Goal: Communication & Community: Answer question/provide support

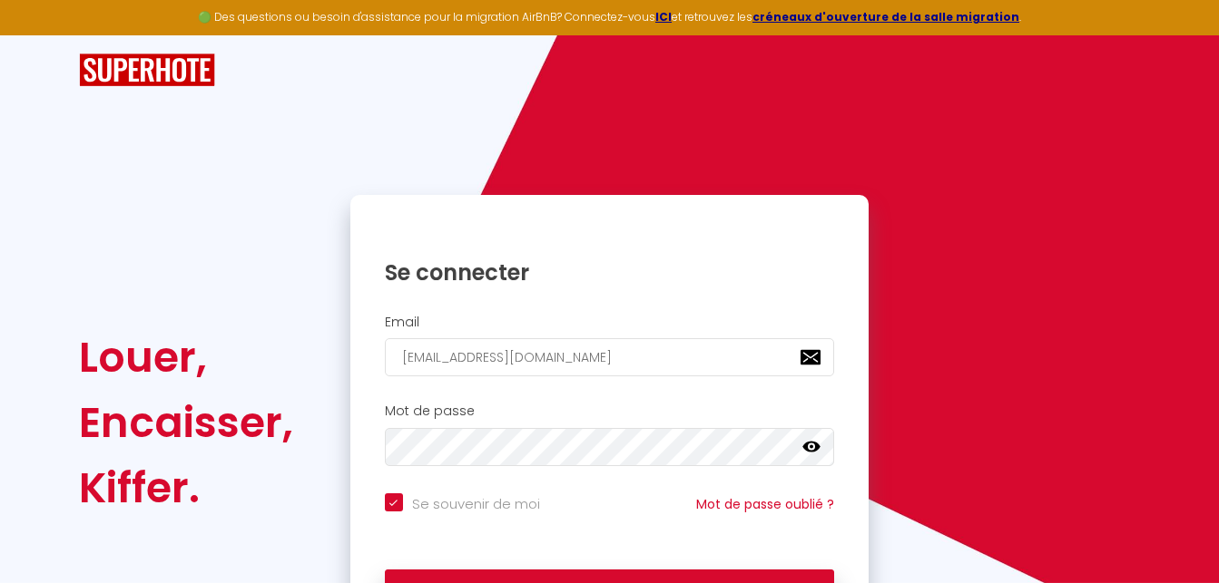
scroll to position [122, 0]
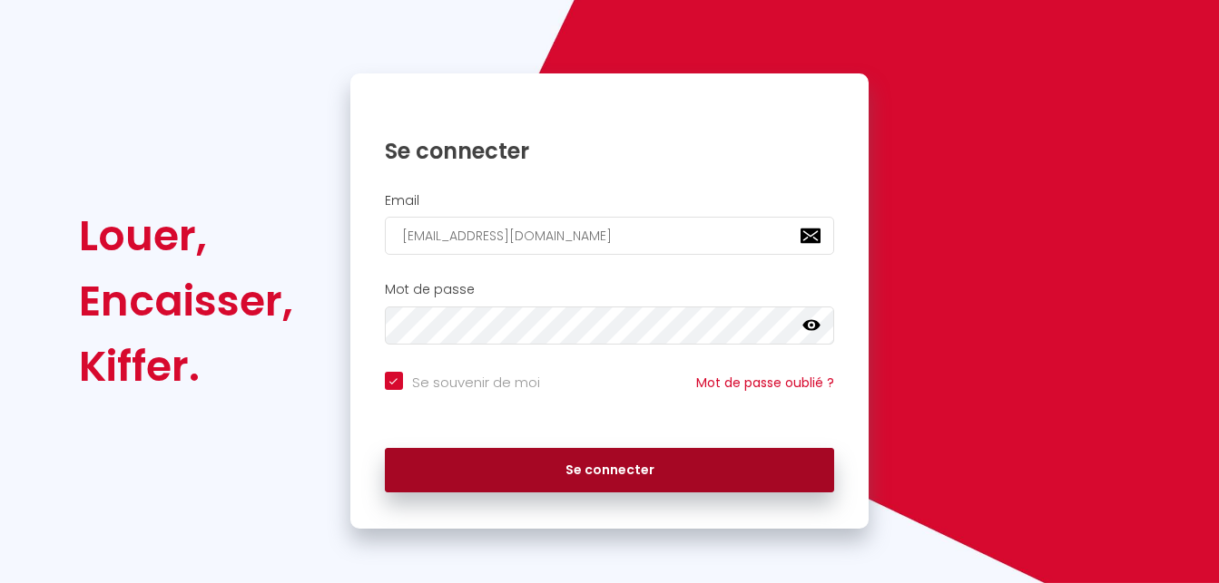
click at [527, 472] on button "Se connecter" at bounding box center [610, 470] width 450 height 45
checkbox input "true"
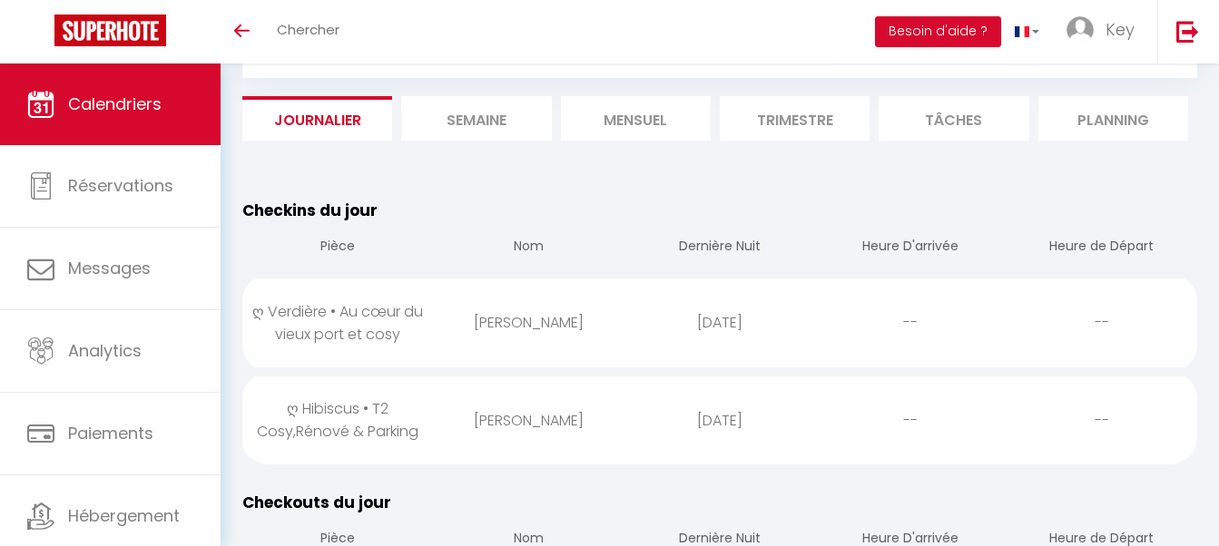
scroll to position [93, 0]
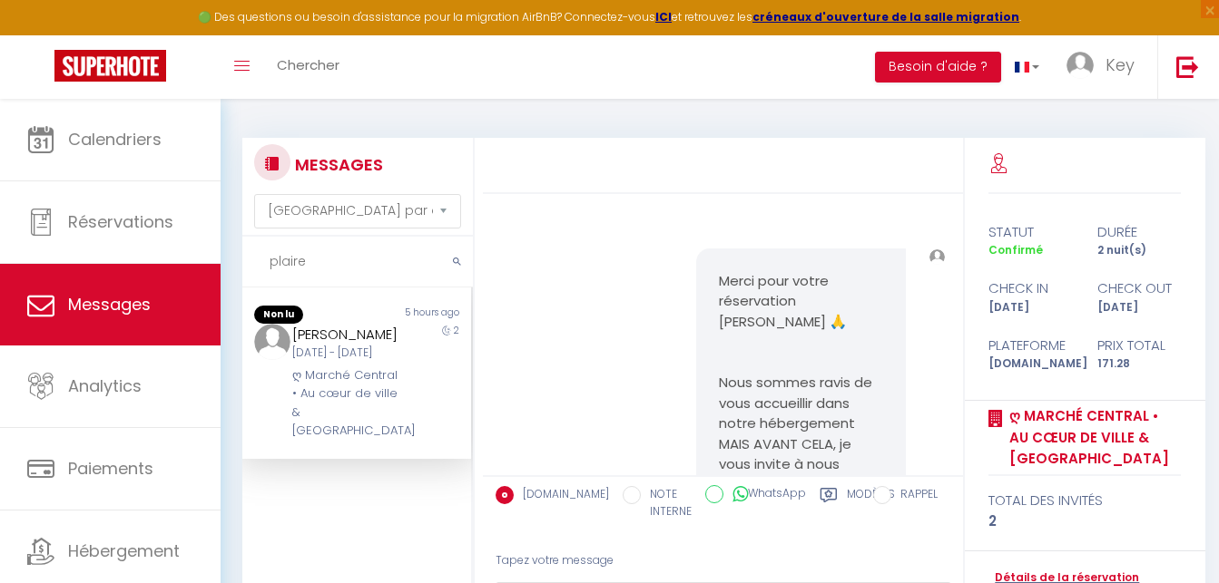
select select "message"
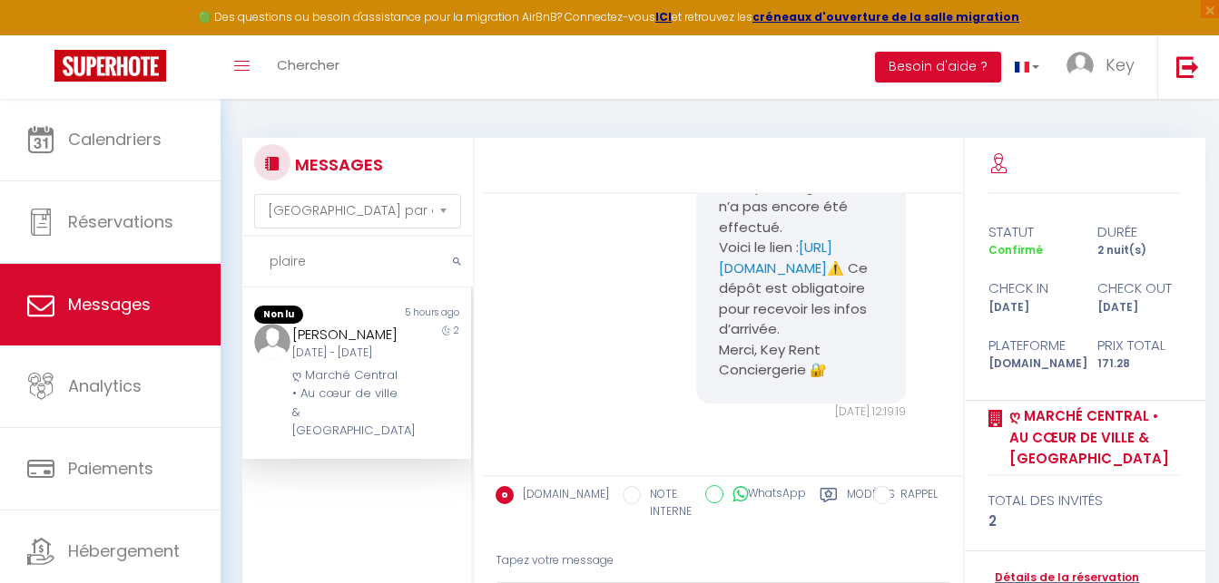
click at [335, 268] on input "plaire" at bounding box center [357, 262] width 230 height 51
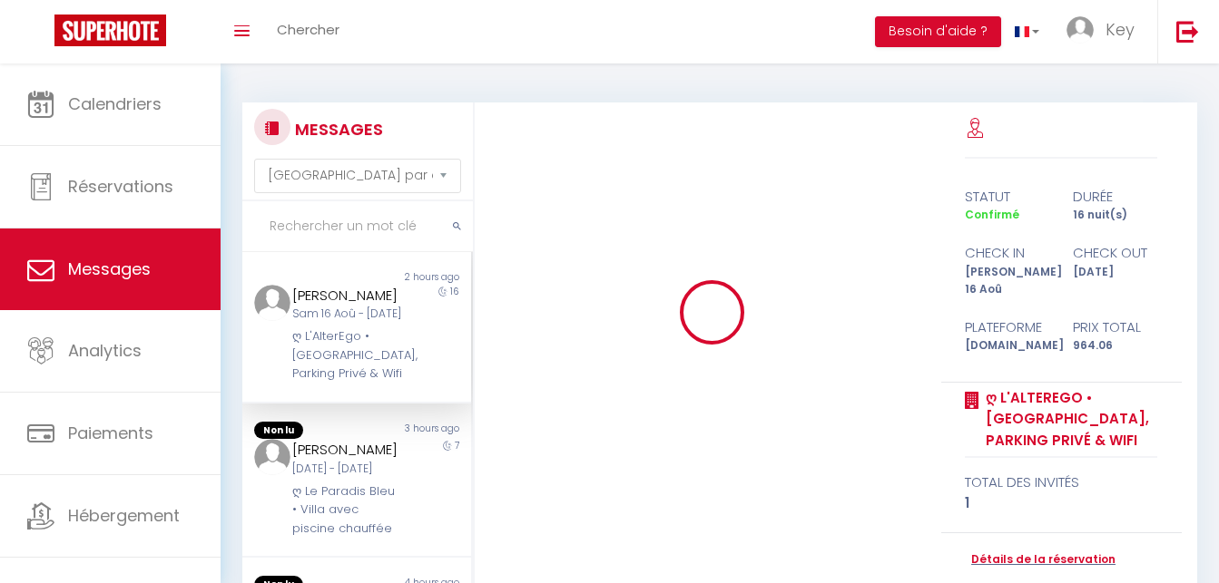
select select "message"
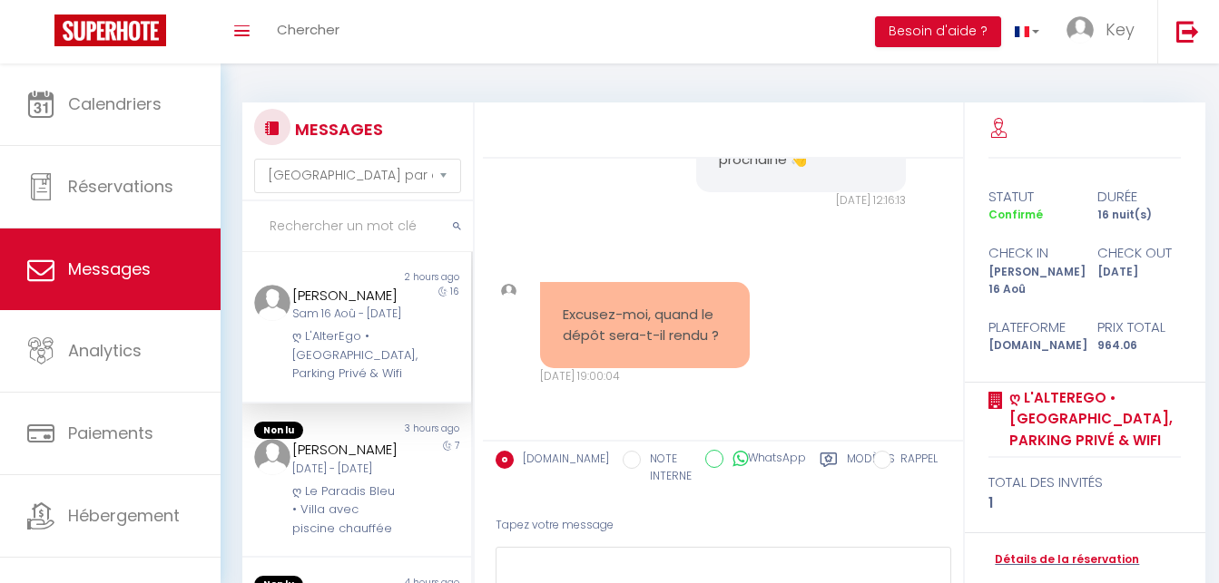
click at [377, 239] on input "text" at bounding box center [357, 226] width 230 height 51
paste input "Decoux"
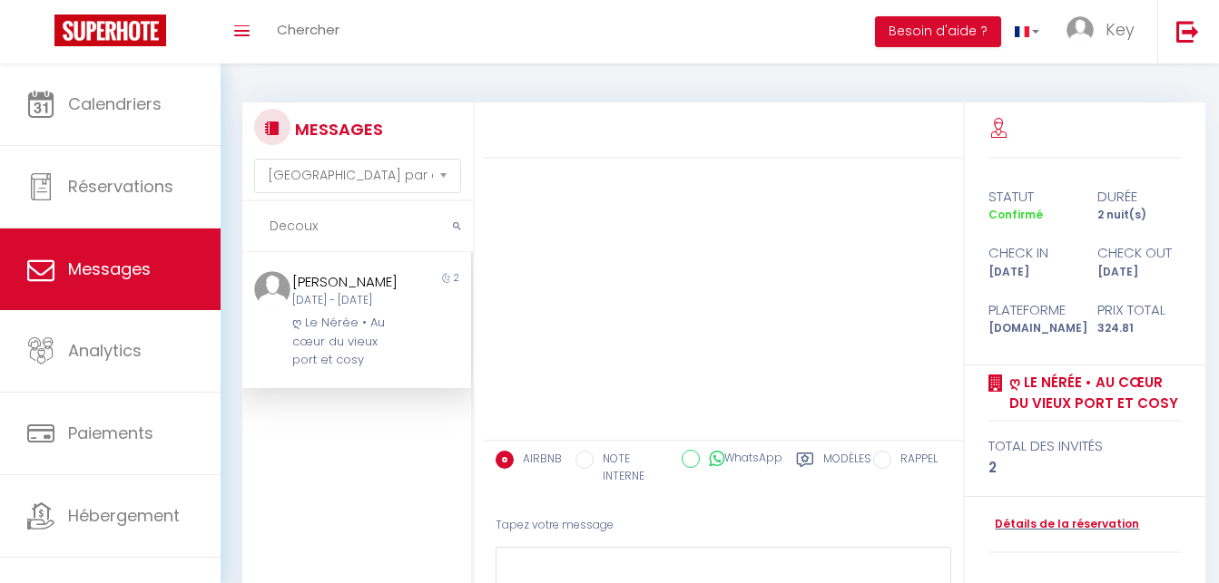
type input "Decoux"
click at [353, 293] on div "Sébastien Decoux" at bounding box center [347, 282] width 110 height 22
drag, startPoint x: 851, startPoint y: 456, endPoint x: 833, endPoint y: 457, distance: 18.2
click at [848, 456] on label "Modèles" at bounding box center [847, 469] width 48 height 37
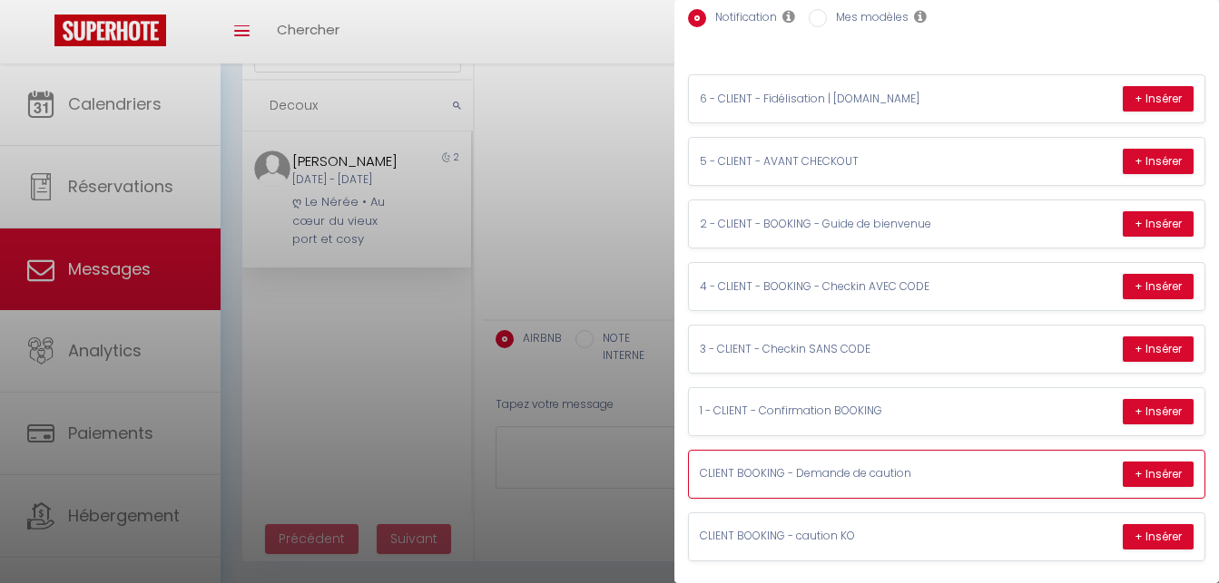
scroll to position [136, 0]
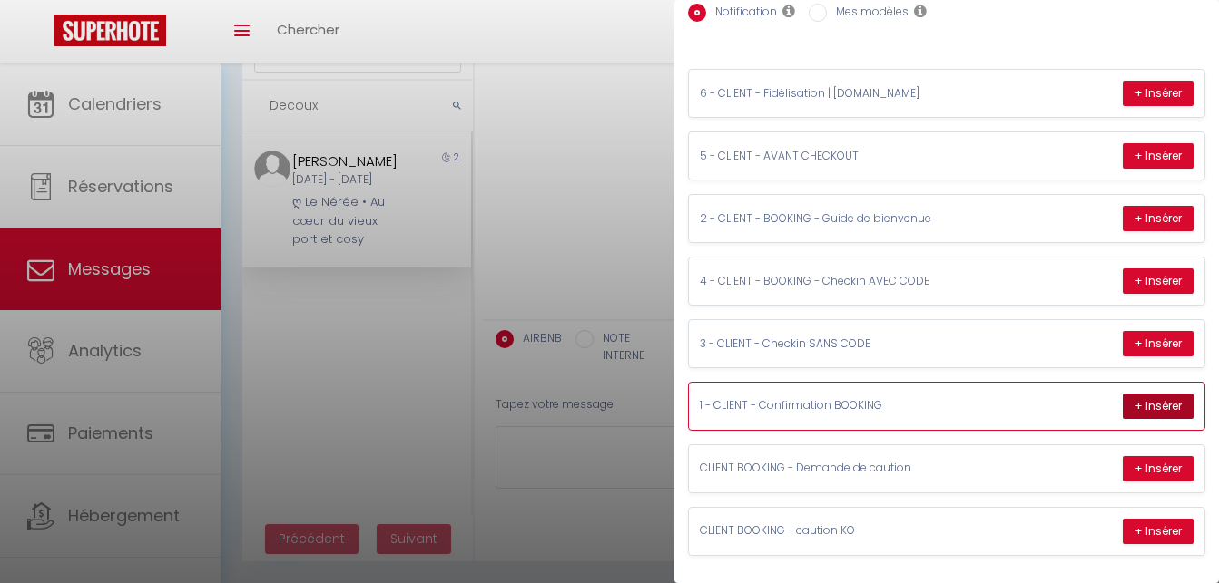
click at [1128, 394] on button "+ Insérer" at bounding box center [1157, 406] width 71 height 25
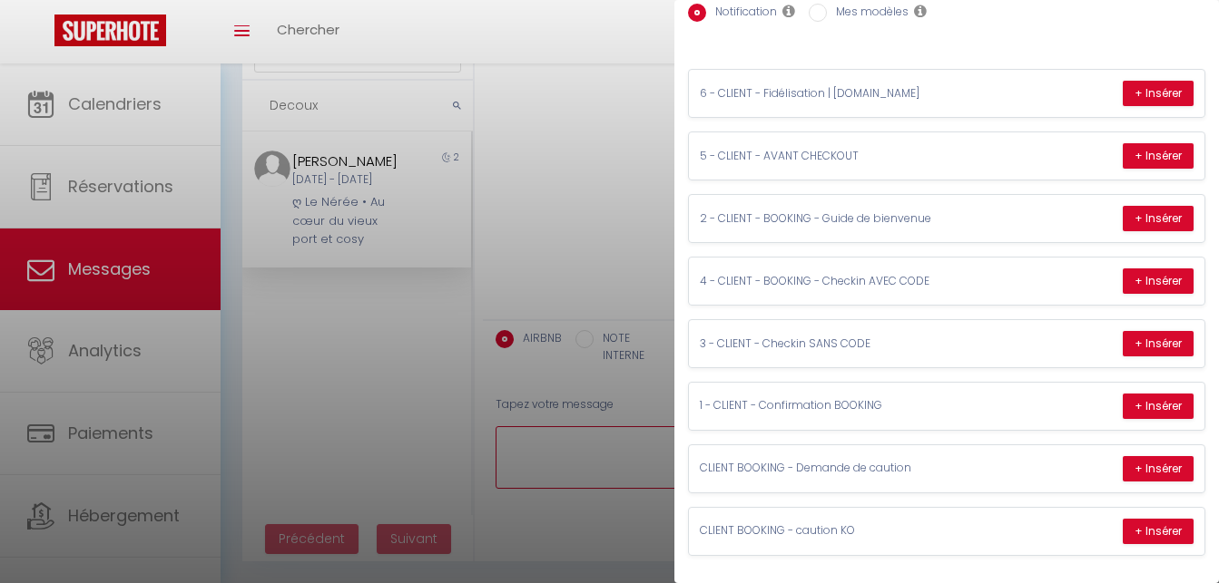
type textarea "Merci pour votre réservation Sébastien 🙏 Nous sommes ravis de vous accueillir d…"
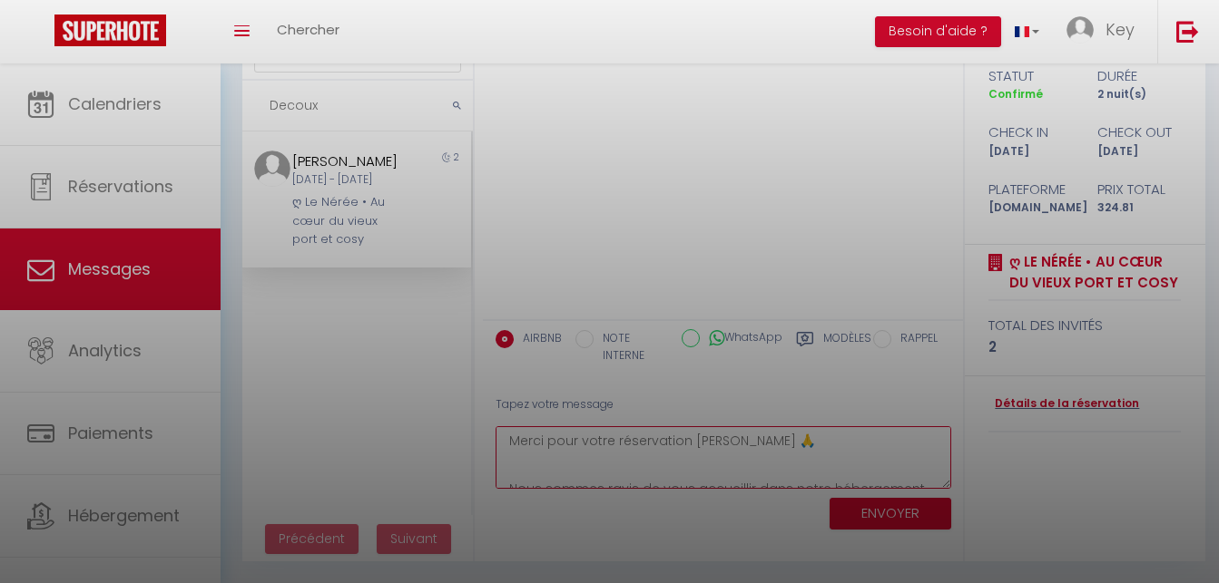
scroll to position [345, 0]
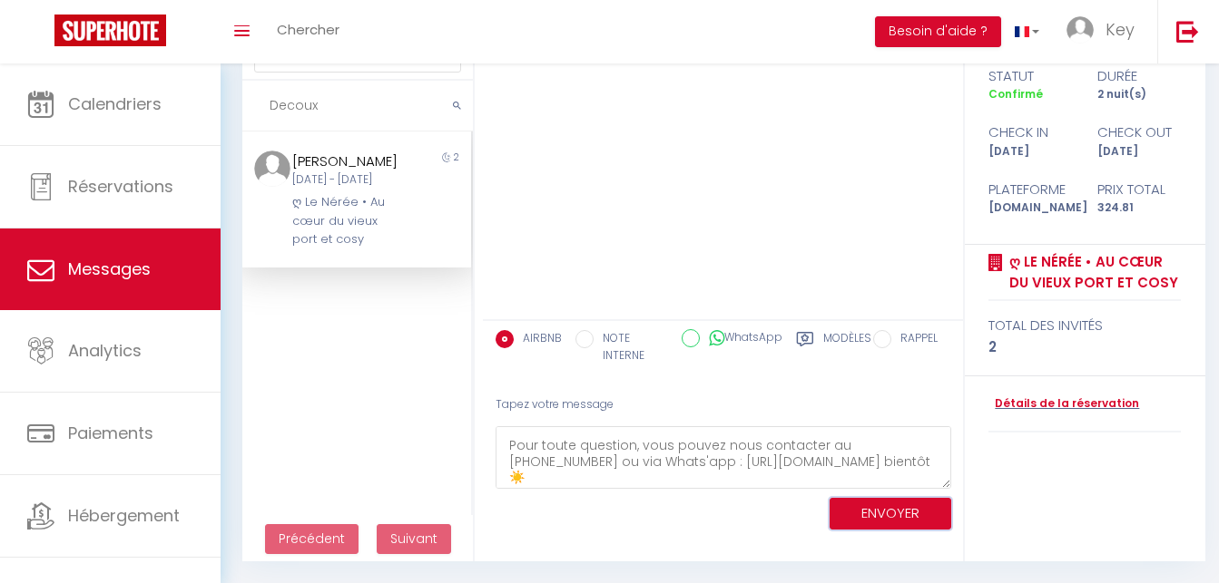
click at [852, 519] on button "ENVOYER" at bounding box center [890, 514] width 122 height 32
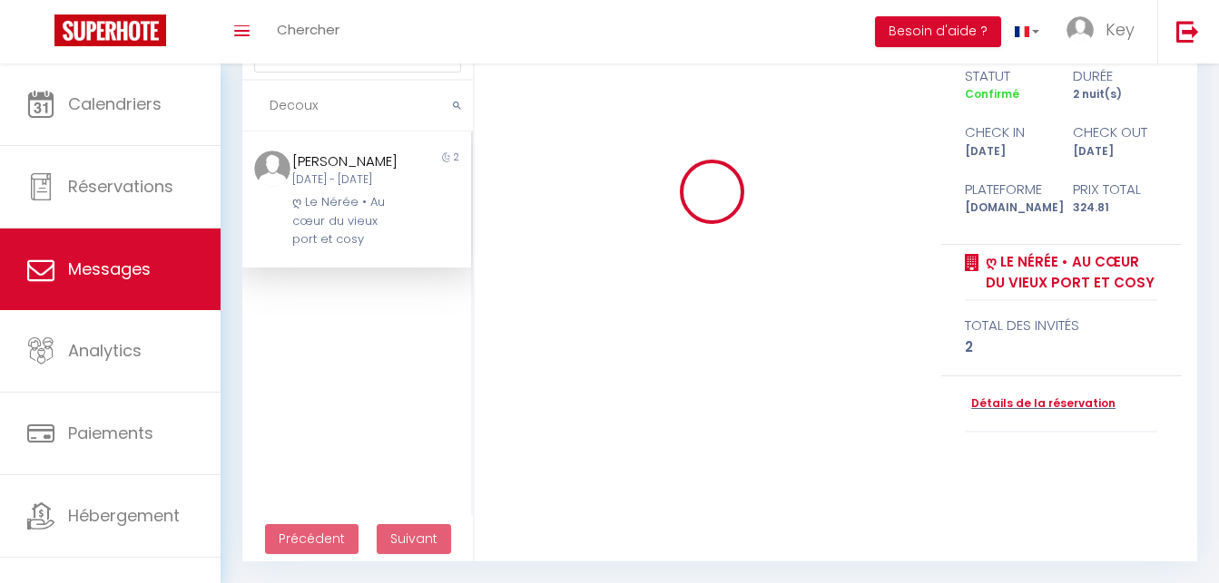
click at [353, 249] on div "ღ Le Nérée • Au cœur du vieux port et cosy" at bounding box center [347, 220] width 110 height 55
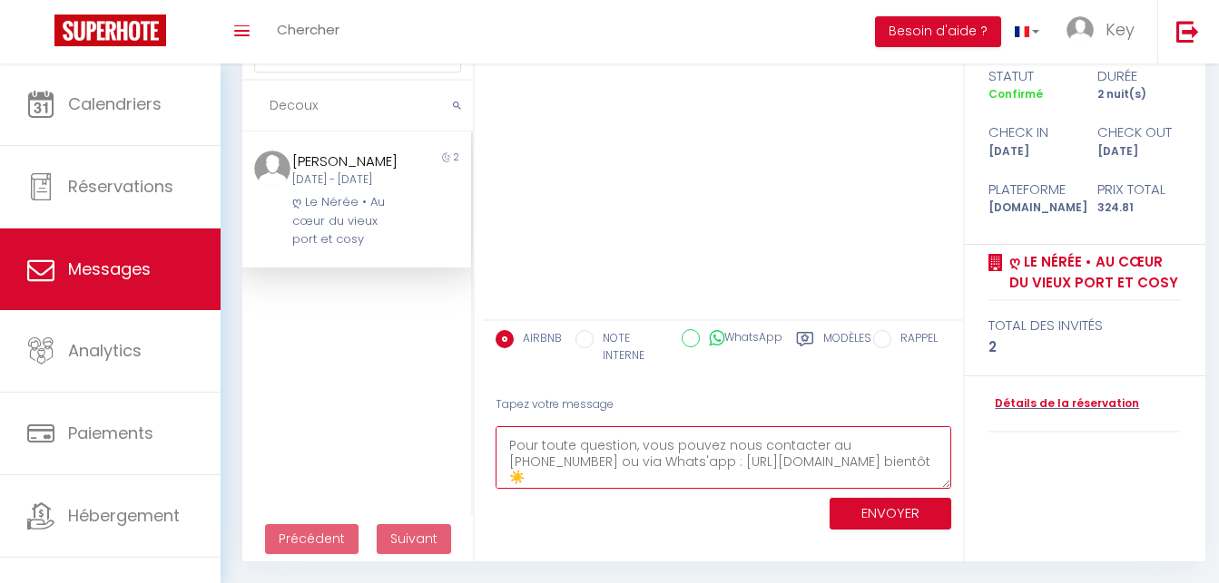
click at [611, 462] on textarea "Merci pour votre réservation Sébastien 🙏 Nous sommes ravis de vous accueillir d…" at bounding box center [723, 457] width 456 height 63
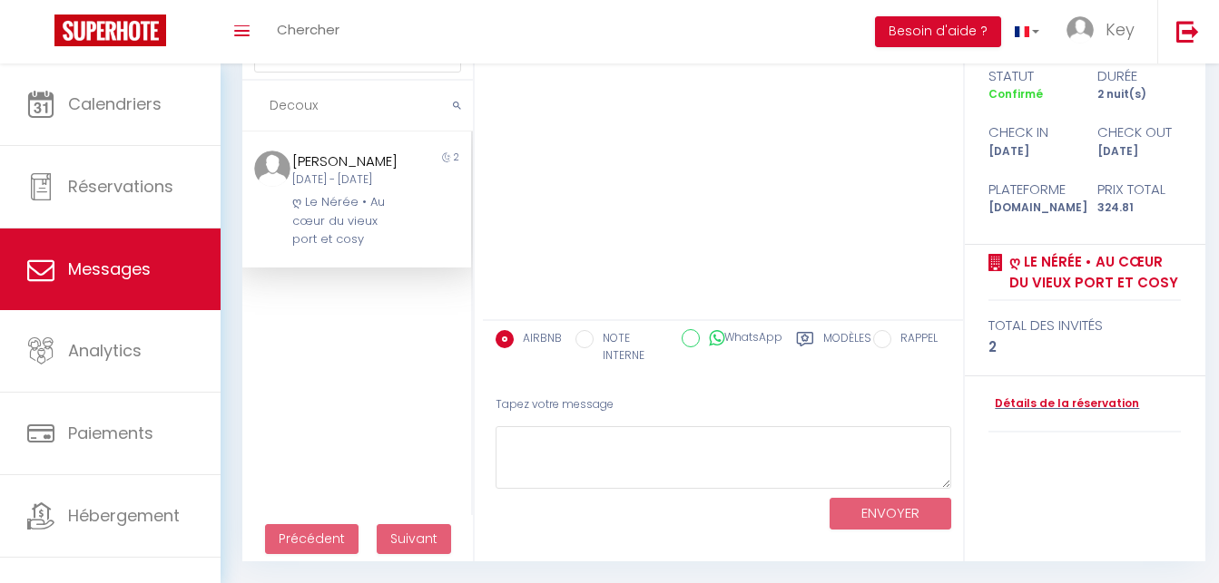
click at [853, 342] on label "Modèles" at bounding box center [847, 348] width 48 height 37
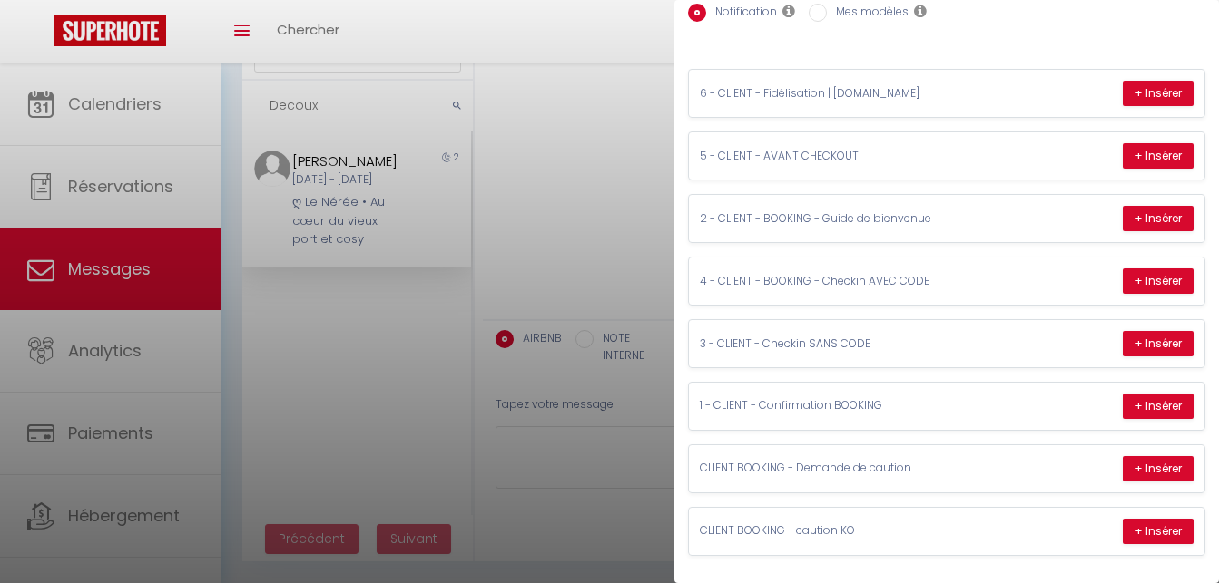
scroll to position [44, 0]
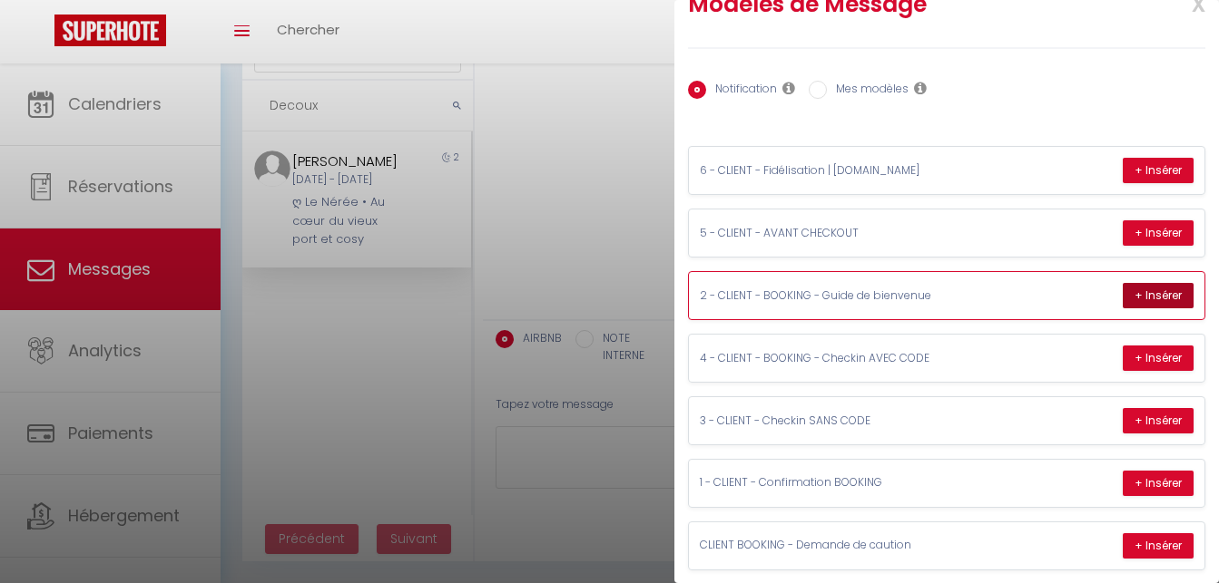
click at [1154, 298] on button "+ Insérer" at bounding box center [1157, 295] width 71 height 25
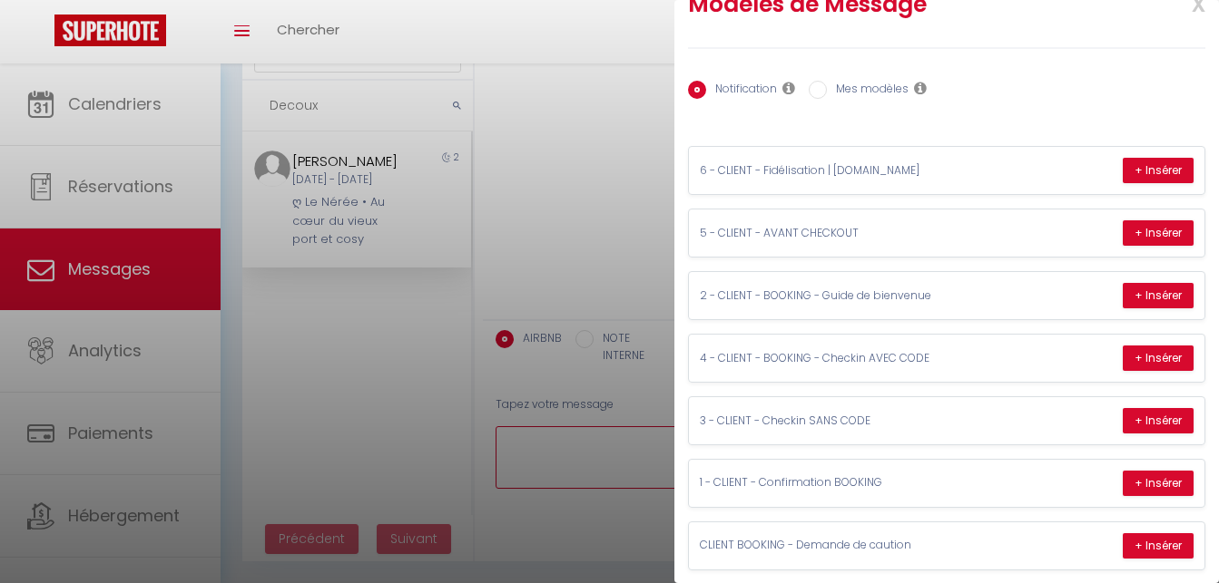
type textarea "Merci Sébastien, nous avons bien reçu le formulaire et nous vous en remercions …"
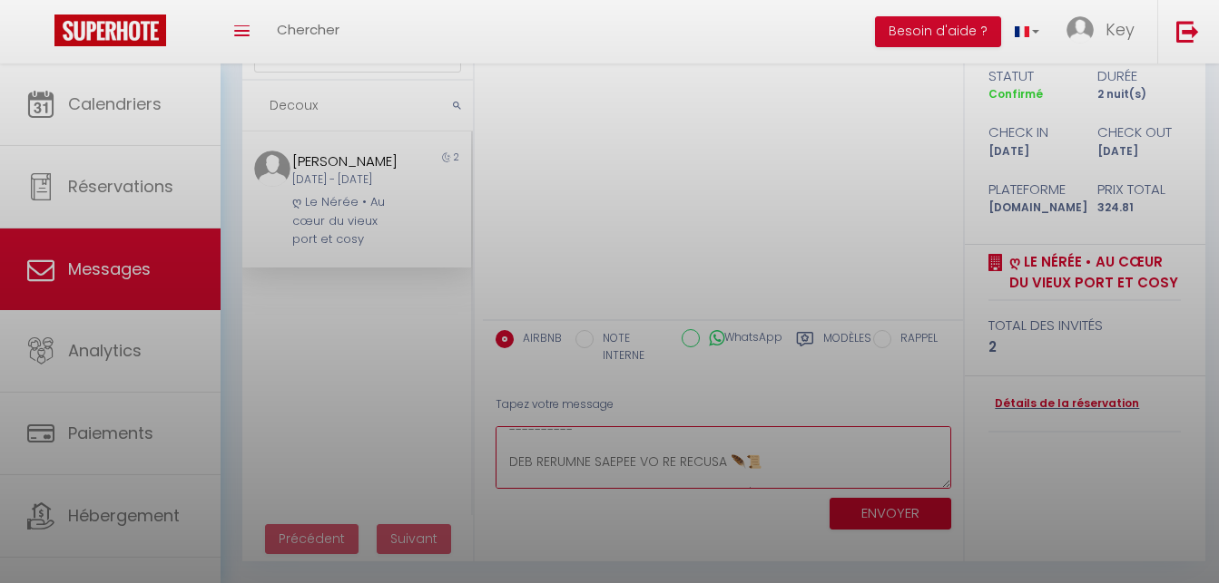
scroll to position [535, 0]
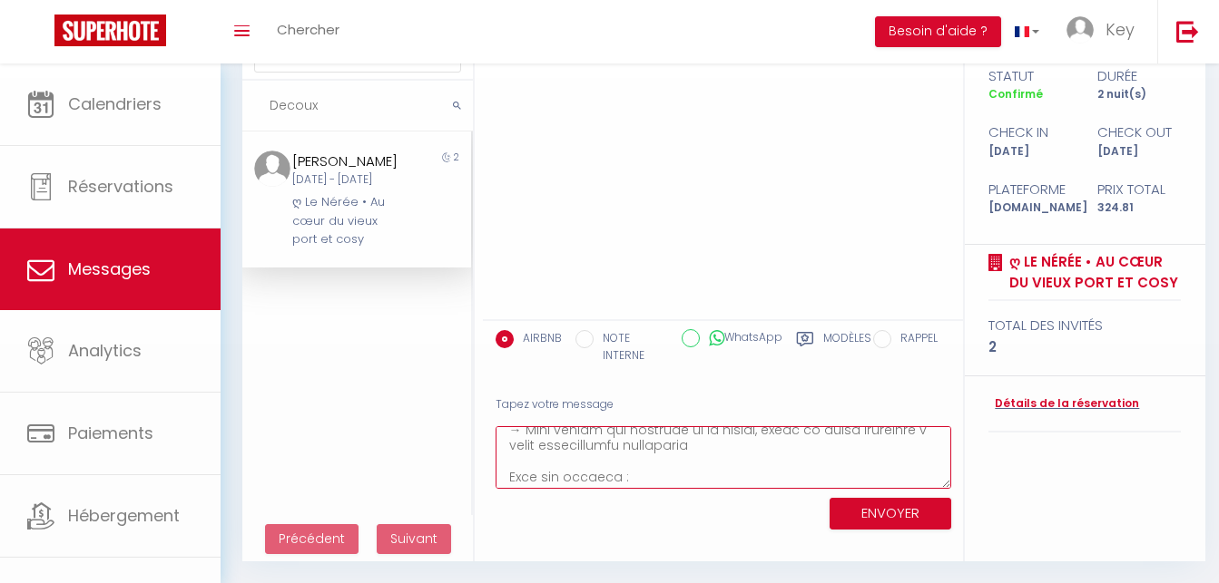
click at [680, 452] on textarea at bounding box center [723, 457] width 456 height 63
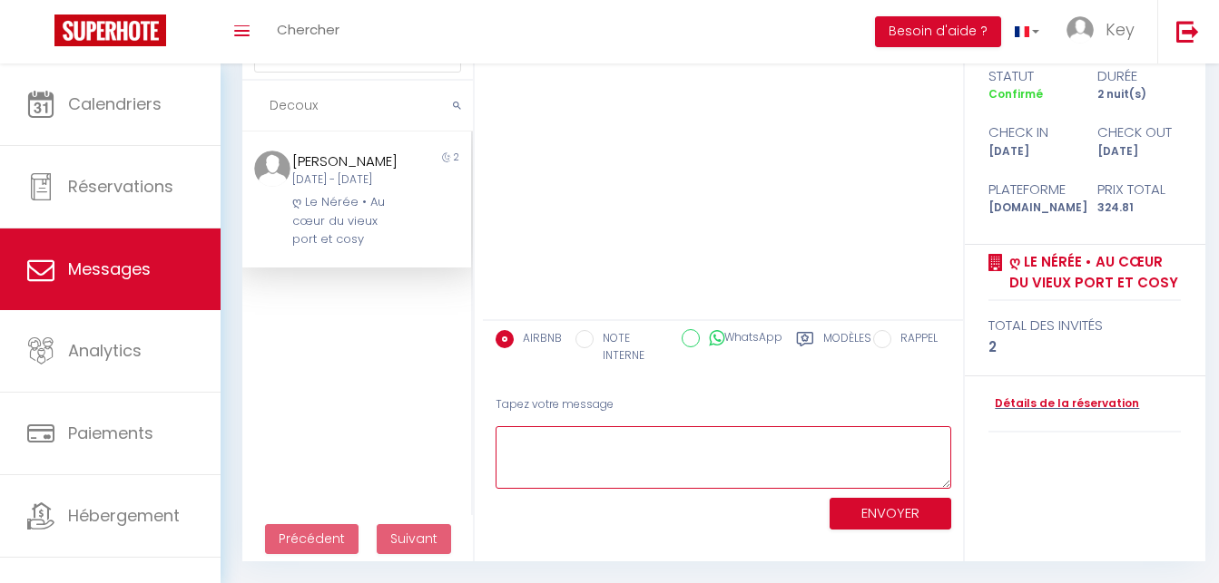
scroll to position [0, 0]
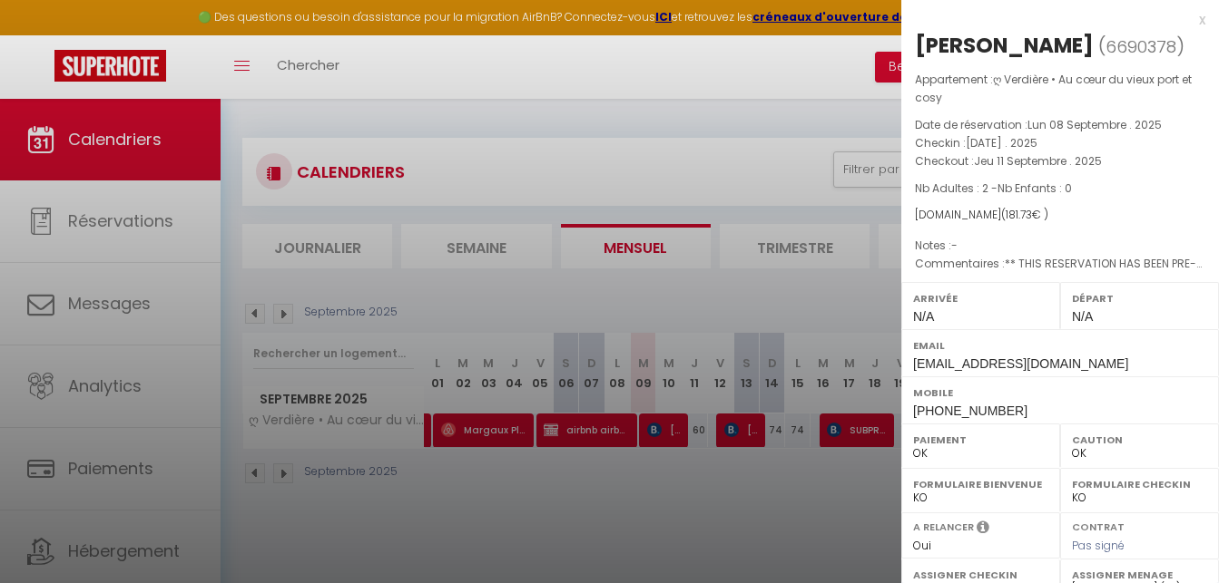
select select "0"
select select "23274"
